Goal: Transaction & Acquisition: Book appointment/travel/reservation

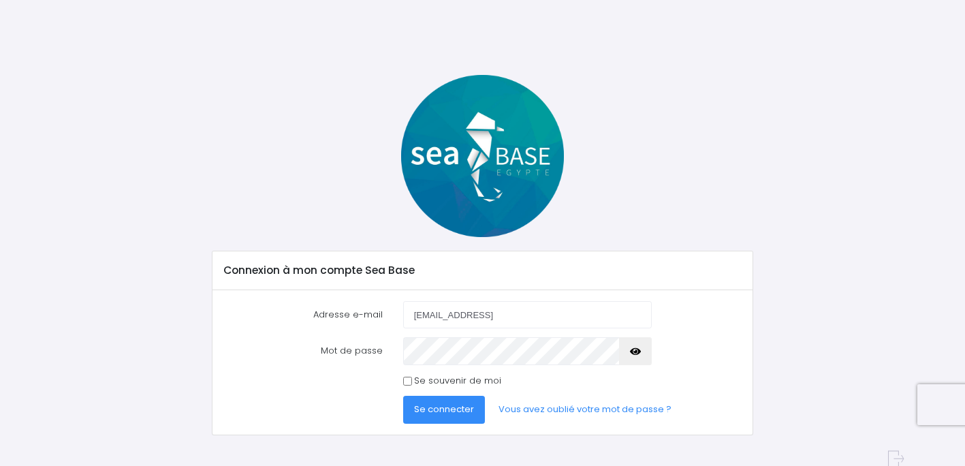
type input "eleclerc3@gmail.come"
click at [457, 408] on span "Se connecter" at bounding box center [444, 409] width 60 height 13
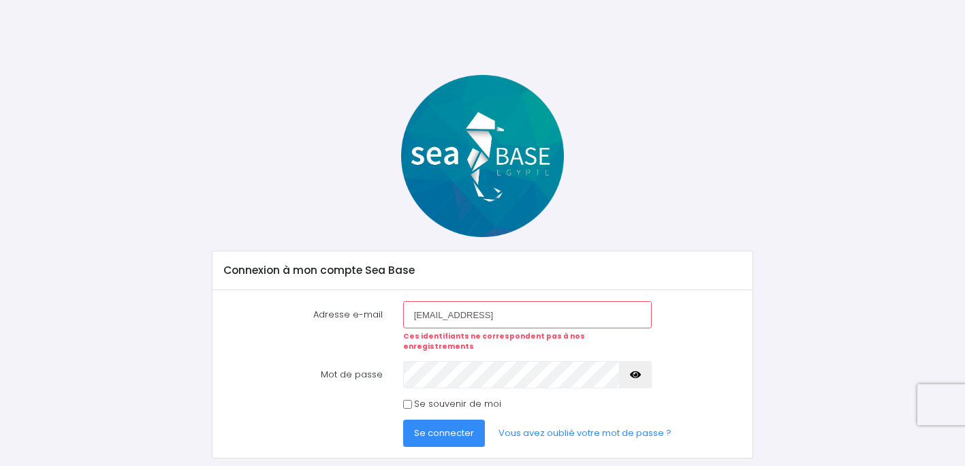
click at [503, 316] on input "eleclerc3@gmail.come" at bounding box center [527, 314] width 249 height 27
type input "eleclerc3@gmail.com"
click at [451, 426] on span "Se connecter" at bounding box center [444, 432] width 60 height 13
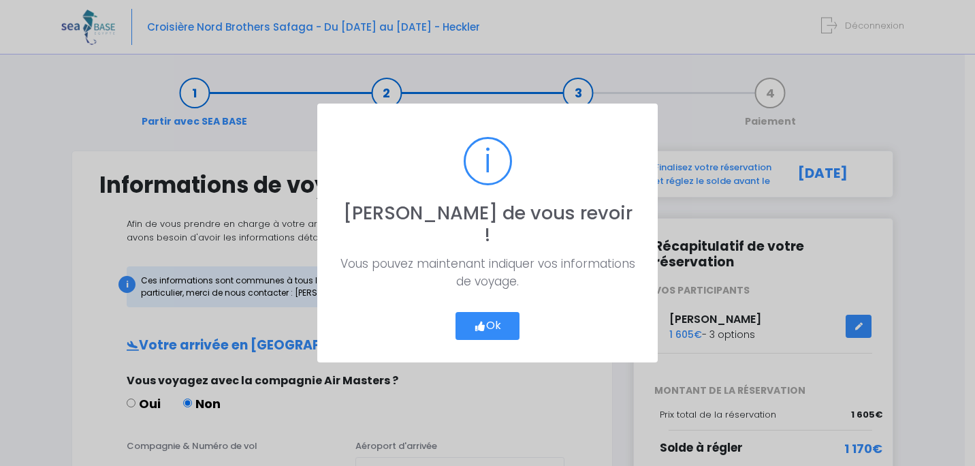
click at [494, 312] on button "Ok" at bounding box center [488, 326] width 64 height 29
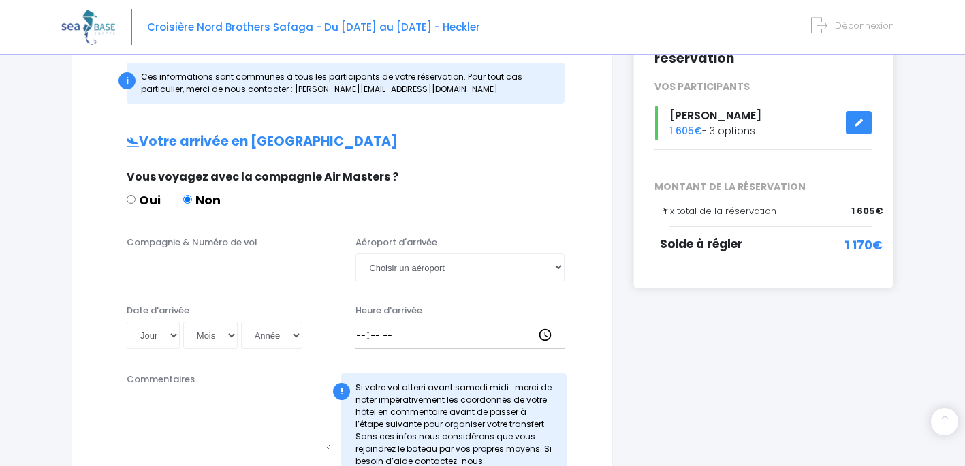
scroll to position [200, 0]
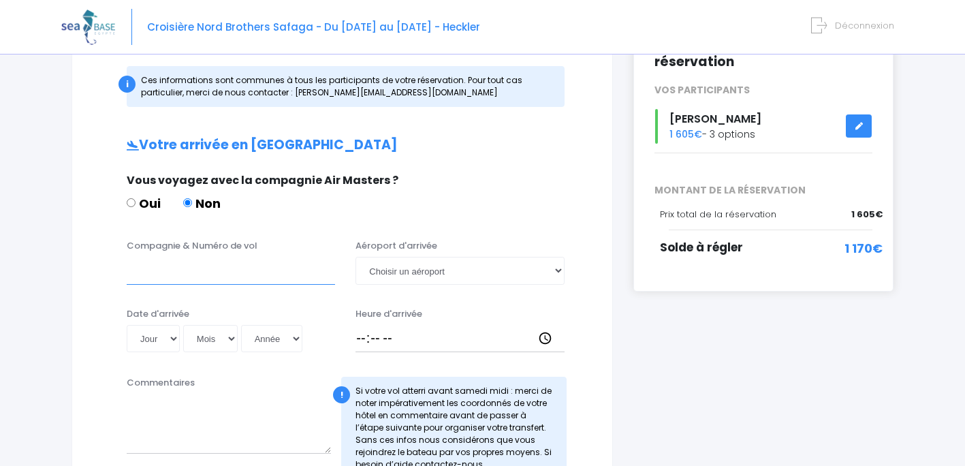
click at [264, 258] on input "Compagnie & Numéro de vol" at bounding box center [231, 270] width 208 height 27
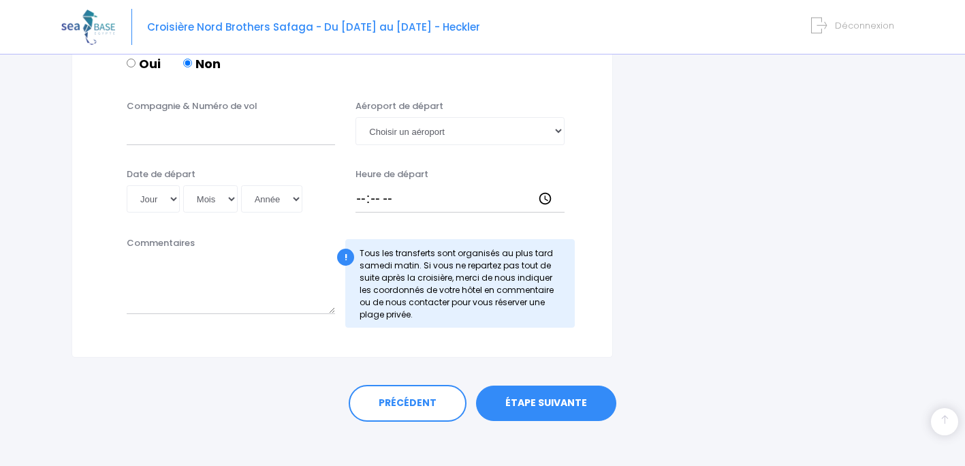
scroll to position [727, 0]
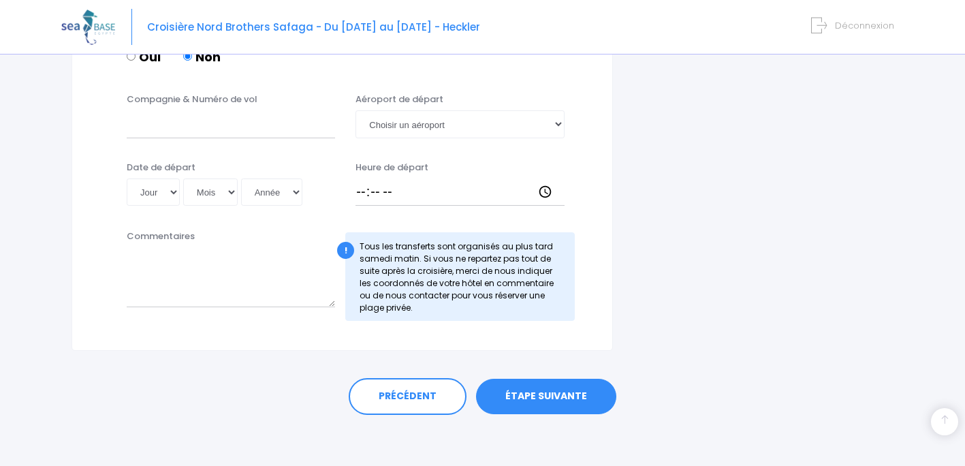
click at [553, 382] on link "ÉTAPE SUIVANTE" at bounding box center [546, 396] width 140 height 35
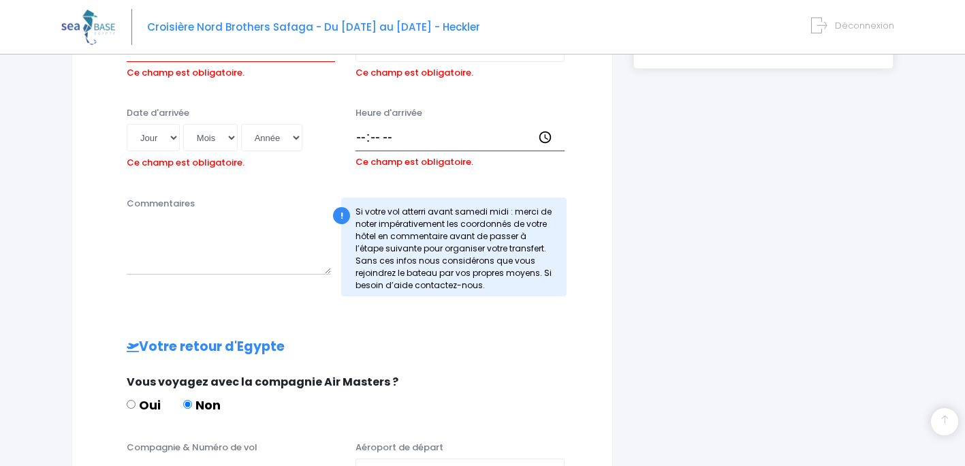
scroll to position [321, 0]
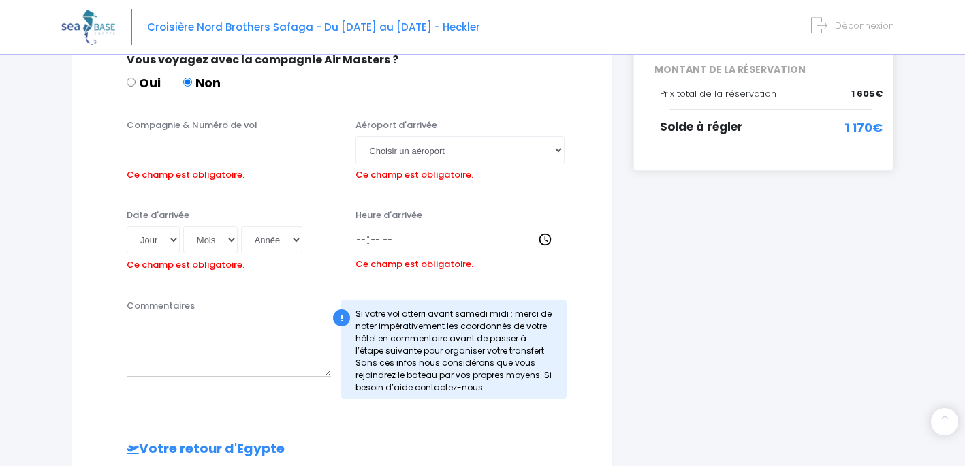
click at [264, 151] on input "Compagnie & Numéro de vol" at bounding box center [231, 149] width 208 height 27
type input "P"
click at [169, 240] on select "Jour 01 02 03 04 05 06 07 08 09 10 11 12 13 14 15 16 17 18 19 20 21 22 23 24 25…" at bounding box center [153, 239] width 53 height 27
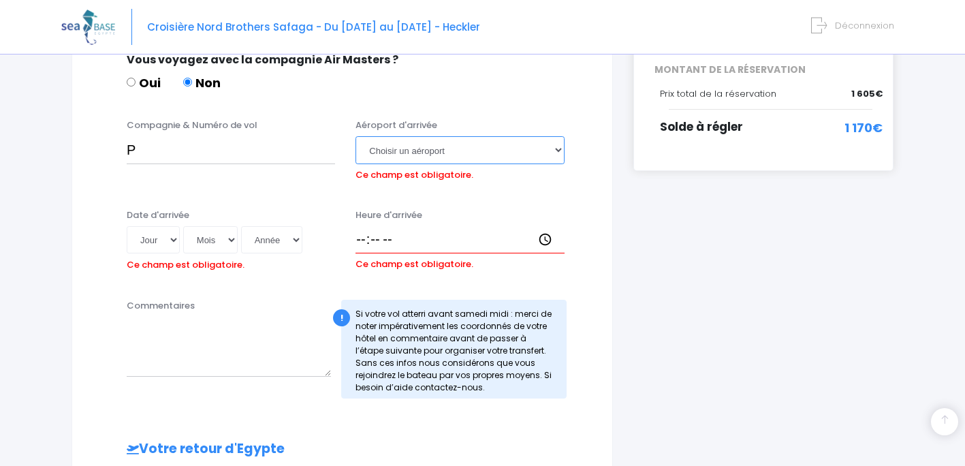
click at [445, 154] on select "Choisir un aéroport Hurghada Marsa Alam" at bounding box center [460, 149] width 208 height 27
select select "Hurghada"
click at [356, 136] on select "Choisir un aéroport Hurghada Marsa Alam" at bounding box center [460, 149] width 208 height 27
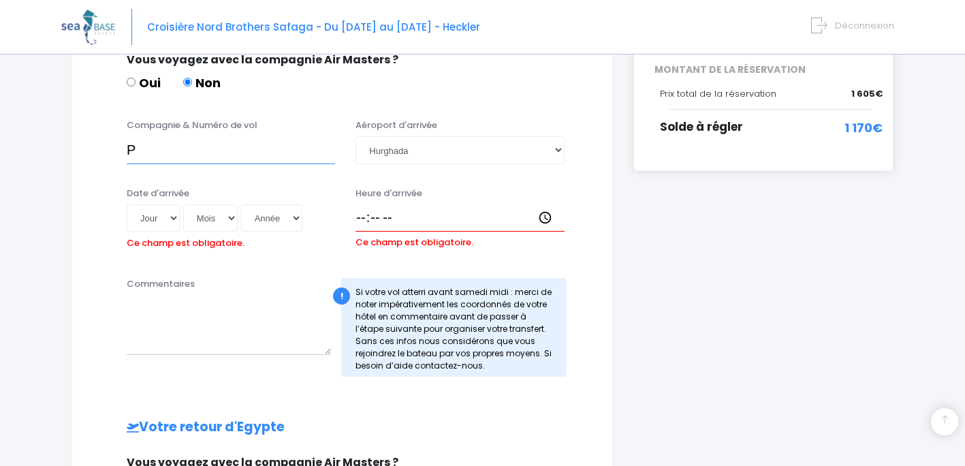
click at [277, 153] on input "P" at bounding box center [231, 149] width 208 height 27
type input "PC1126"
click at [389, 206] on input "Heure d'arrivée" at bounding box center [460, 217] width 208 height 27
click at [174, 219] on select "Jour 01 02 03 04 05 06 07 08 09 10 11 12 13 14 15 16 17 18 19 20 21 22 23 24 25…" at bounding box center [153, 217] width 53 height 27
select select "23"
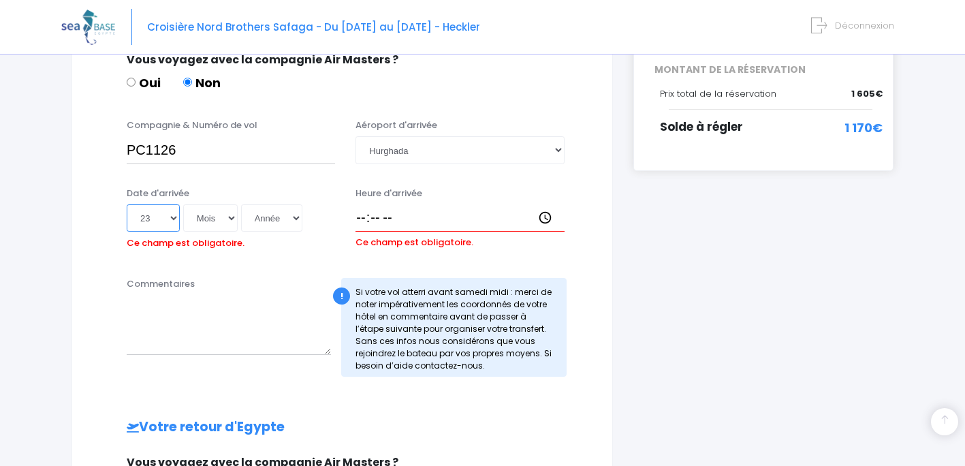
click at [127, 204] on select "Jour 01 02 03 04 05 06 07 08 09 10 11 12 13 14 15 16 17 18 19 20 21 22 23 24 25…" at bounding box center [153, 217] width 53 height 27
click at [223, 215] on select "Mois 01 02 03 04 05 06 07 08 09 10 11 12" at bounding box center [210, 217] width 54 height 27
select select "11"
click at [183, 204] on select "Mois 01 02 03 04 05 06 07 08 09 10 11 12" at bounding box center [210, 217] width 54 height 27
click at [296, 212] on select "Année 2045 2044 2043 2042 2041 2040 2039 2038 2037 2036 2035 2034 2033 2032 203…" at bounding box center [271, 217] width 61 height 27
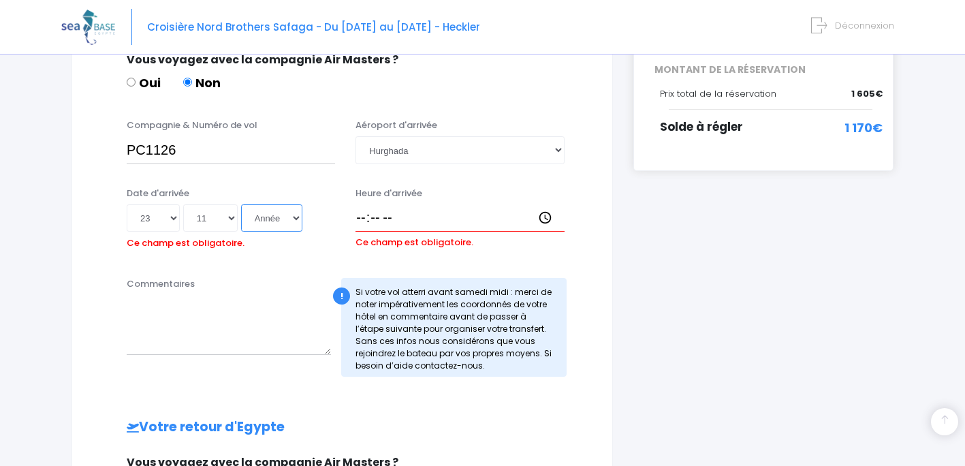
select select "2026"
click at [241, 204] on select "Année 2045 2044 2043 2042 2041 2040 2039 2038 2037 2036 2035 2034 2033 2032 203…" at bounding box center [271, 217] width 61 height 27
type input "2026-11-23"
click at [376, 227] on input "Heure d'arrivée" at bounding box center [460, 217] width 208 height 27
type input "00:30"
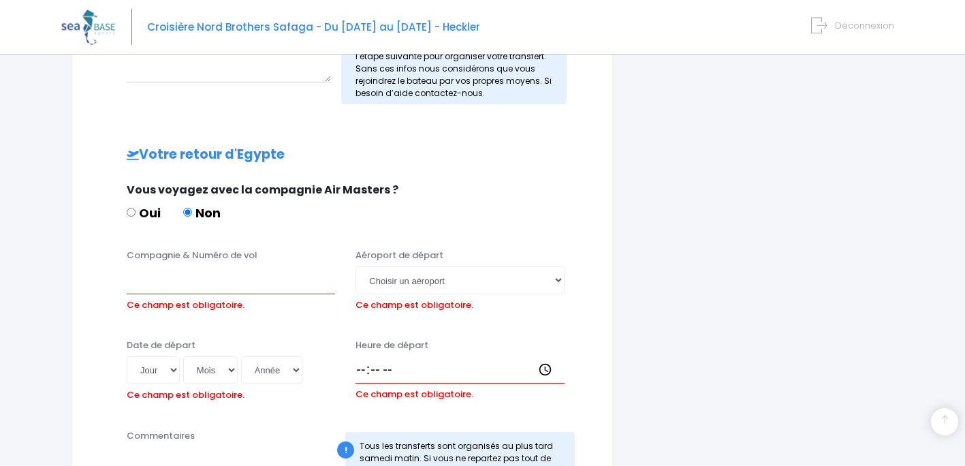
scroll to position [612, 0]
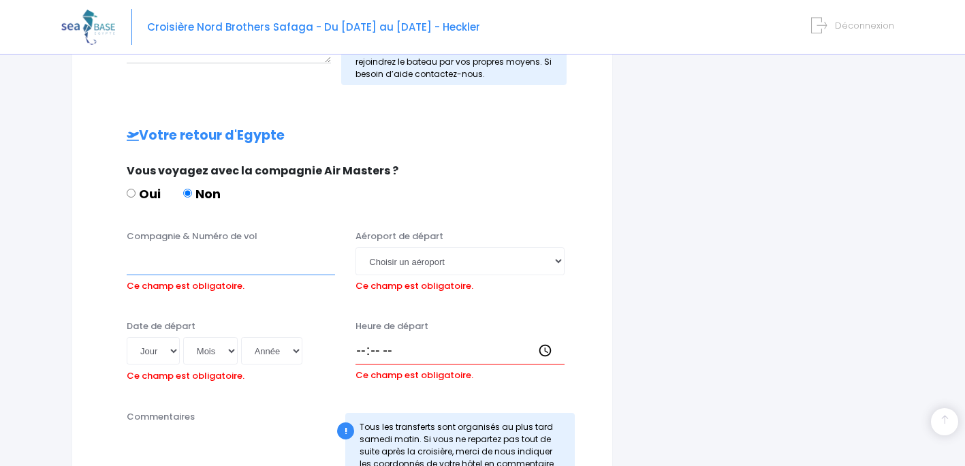
click at [191, 249] on input "Compagnie & Numéro de vol" at bounding box center [231, 260] width 208 height 27
type input "PC625"
click at [400, 265] on select "Choisir un aéroport Hurghada Marsa Alam" at bounding box center [460, 260] width 208 height 27
select select "Hurghada"
click at [356, 247] on select "Choisir un aéroport Hurghada Marsa Alam" at bounding box center [460, 260] width 208 height 27
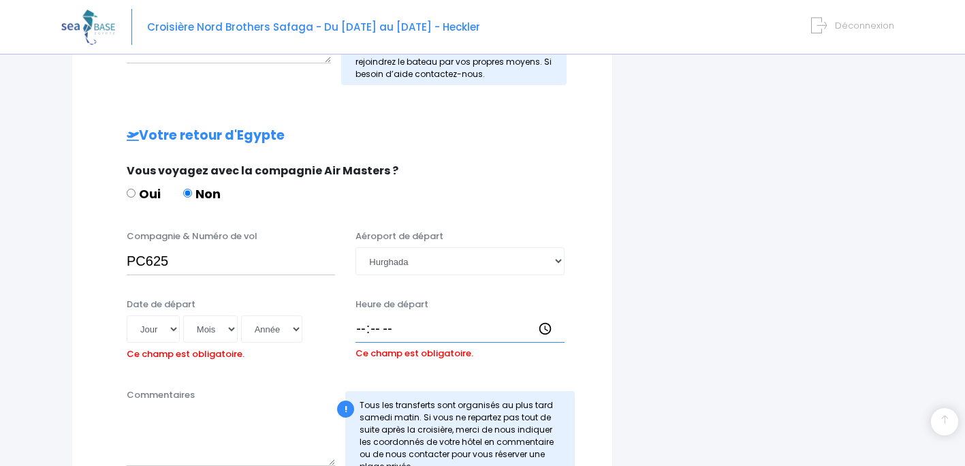
click at [372, 328] on input "Heure de départ" at bounding box center [460, 328] width 208 height 27
click at [362, 328] on input "Heure de départ" at bounding box center [460, 328] width 208 height 27
type input "03:20"
click at [178, 332] on select "Jour 01 02 03 04 05 06 07 08 09 10 11 12 13 14 15 16 17 18 19 20 21 22 23 24 25…" at bounding box center [153, 328] width 53 height 27
select select "29"
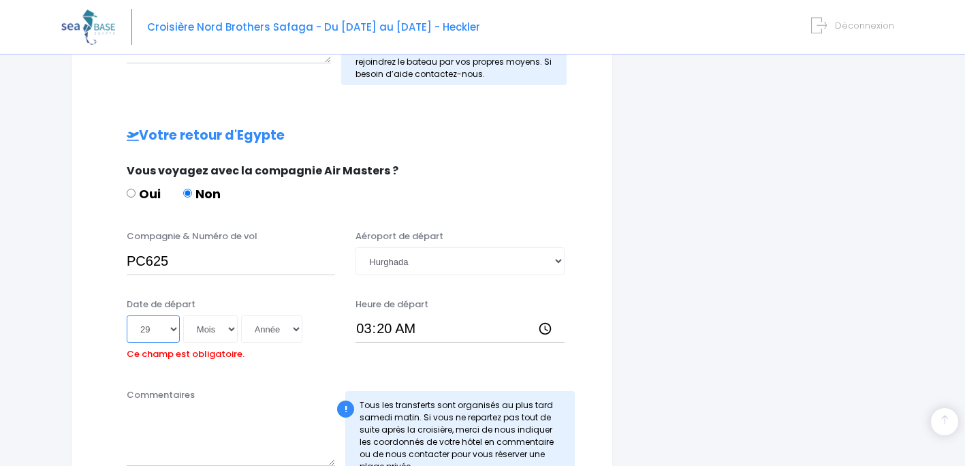
click at [127, 315] on select "Jour 01 02 03 04 05 06 07 08 09 10 11 12 13 14 15 16 17 18 19 20 21 22 23 24 25…" at bounding box center [153, 328] width 53 height 27
click at [215, 333] on select "Mois 01 02 03 04 05 06 07 08 09 10 11 12" at bounding box center [210, 328] width 54 height 27
select select "11"
click at [183, 315] on select "Mois 01 02 03 04 05 06 07 08 09 10 11 12" at bounding box center [210, 328] width 54 height 27
click at [279, 340] on select "Année 2045 2044 2043 2042 2041 2040 2039 2038 2037 2036 2035 2034 2033 2032 203…" at bounding box center [271, 328] width 61 height 27
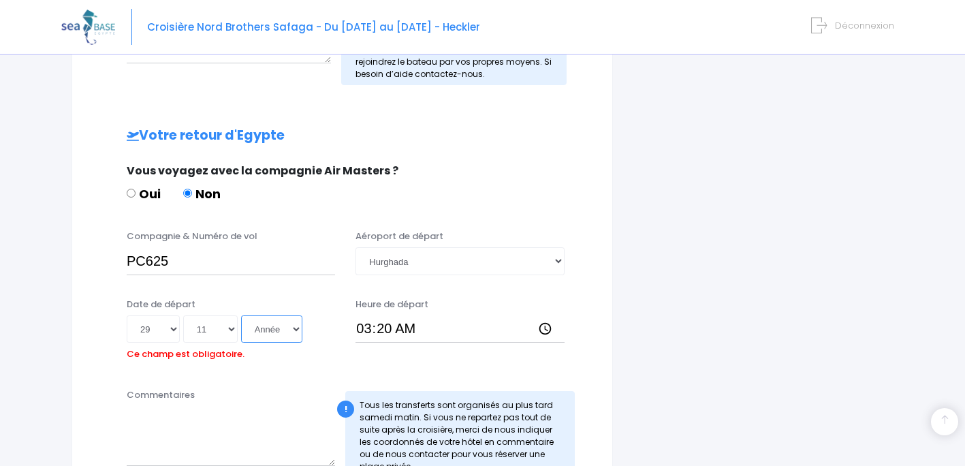
select select "2025"
click at [241, 315] on select "Année 2045 2044 2043 2042 2041 2040 2039 2038 2037 2036 2035 2034 2033 2032 203…" at bounding box center [271, 328] width 61 height 27
type input "2025-11-29"
click at [400, 356] on div "Heure de départ 03:20" at bounding box center [459, 331] width 229 height 67
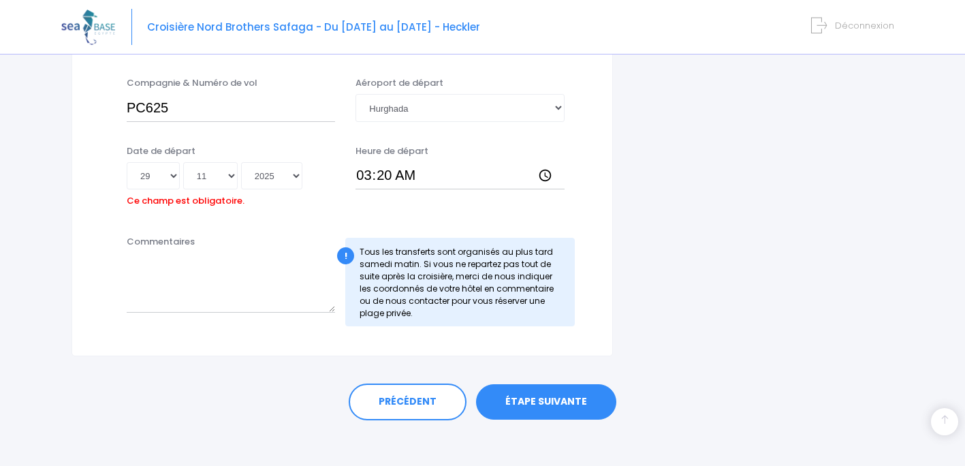
scroll to position [774, 0]
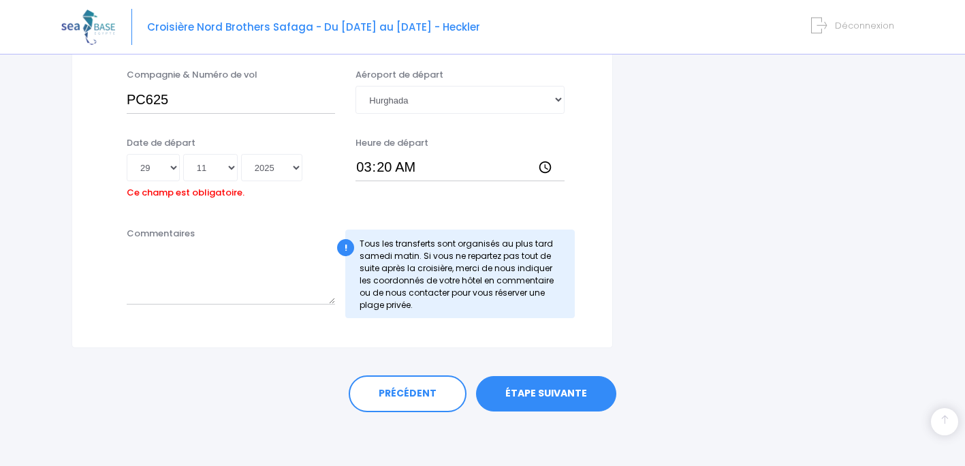
click at [560, 380] on link "ÉTAPE SUIVANTE" at bounding box center [546, 393] width 140 height 35
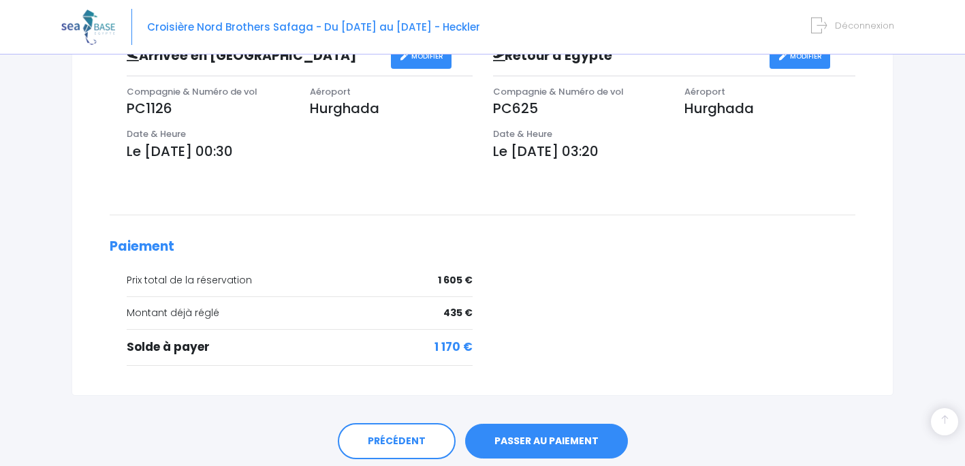
scroll to position [445, 0]
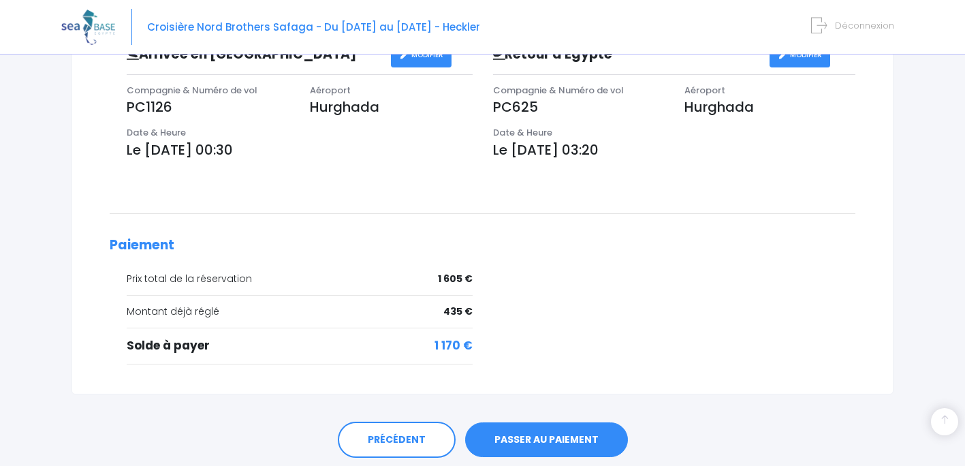
click at [578, 449] on link "PASSER AU PAIEMENT" at bounding box center [546, 439] width 163 height 35
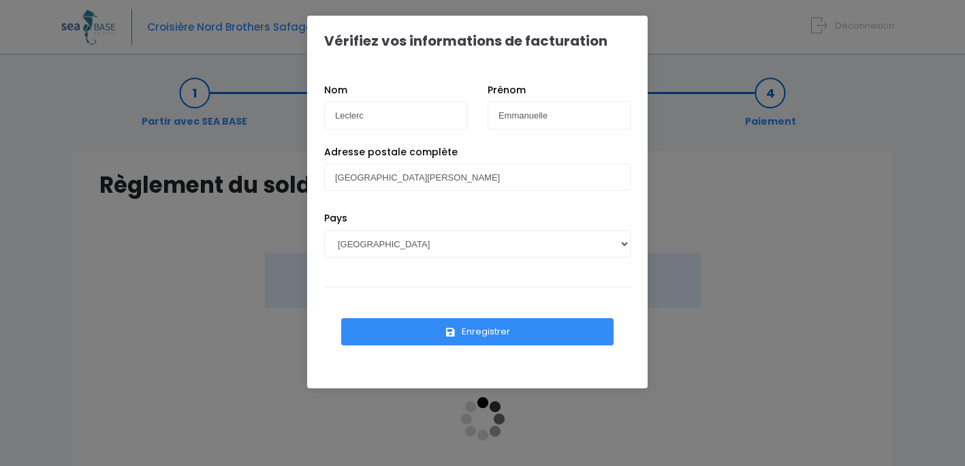
click at [472, 334] on button "Enregistrer" at bounding box center [477, 331] width 272 height 27
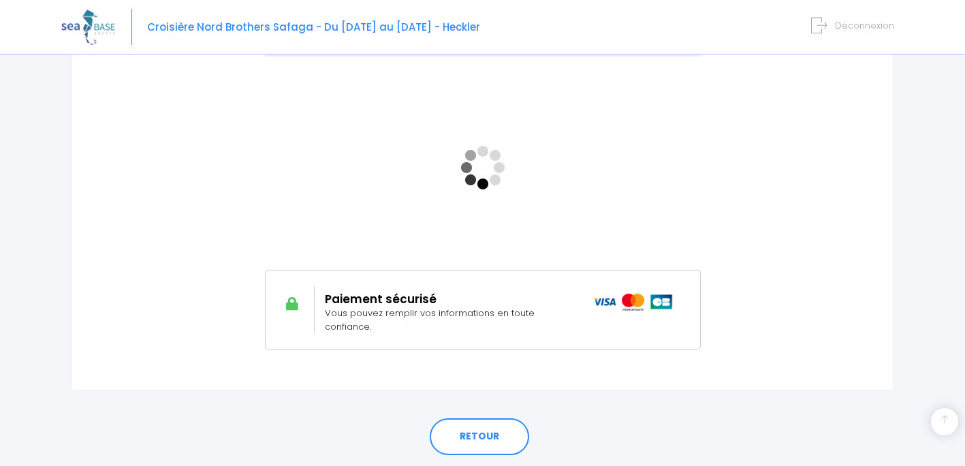
scroll to position [259, 0]
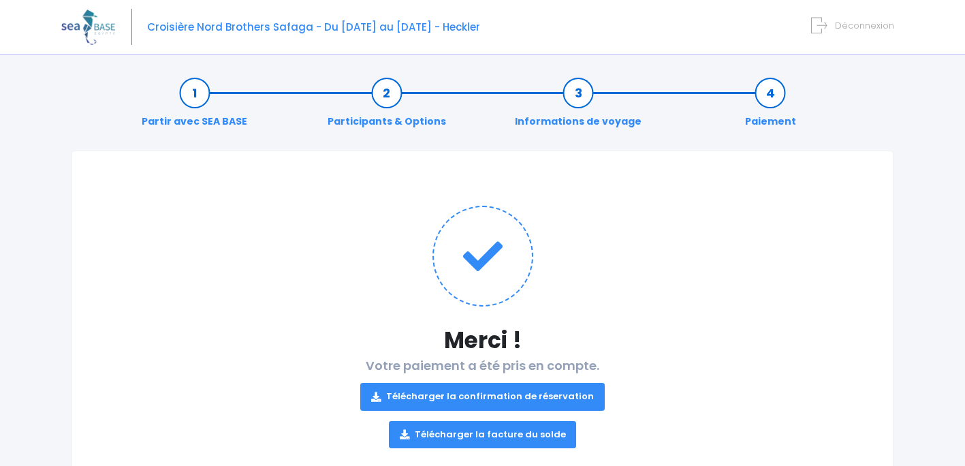
scroll to position [46, 0]
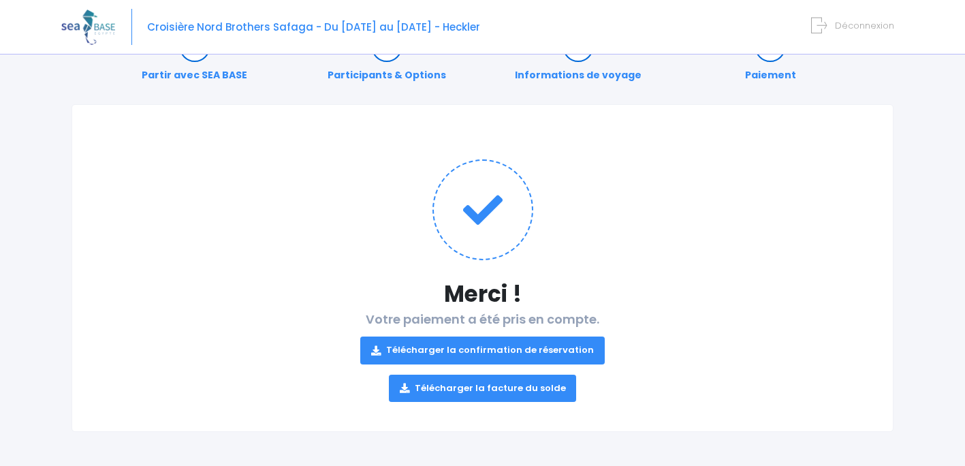
click at [449, 347] on link "Télécharger la confirmation de réservation" at bounding box center [482, 349] width 245 height 27
click at [505, 391] on link "Télécharger la facture du solde" at bounding box center [483, 388] width 188 height 27
